Goal: Navigation & Orientation: Find specific page/section

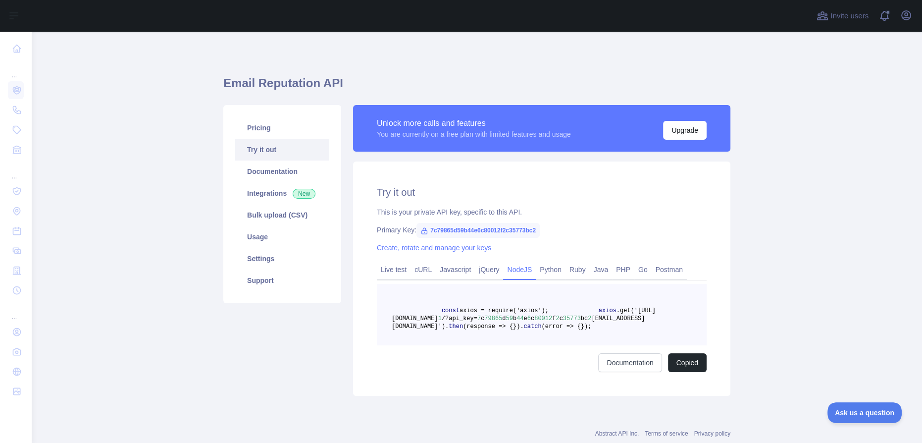
scroll to position [45, 0]
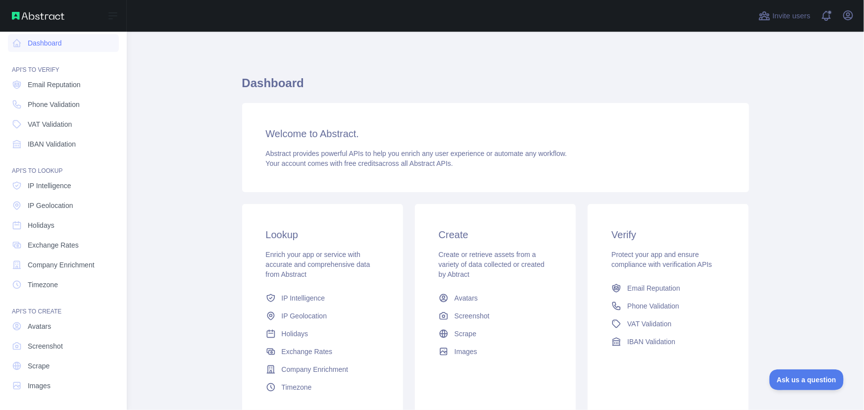
click at [32, 20] on div "Open sidebar" at bounding box center [63, 16] width 127 height 32
click at [24, 16] on img at bounding box center [38, 16] width 53 height 8
click at [5, 18] on div "Open sidebar" at bounding box center [63, 16] width 127 height 32
